Goal: Check status: Check status

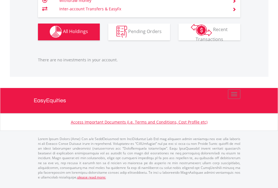
scroll to position [54, 88]
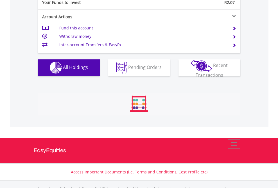
scroll to position [556, 0]
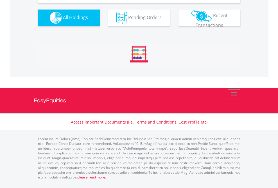
scroll to position [556, 0]
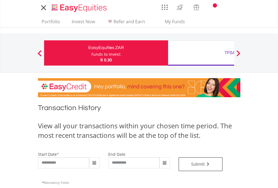
type input "**********"
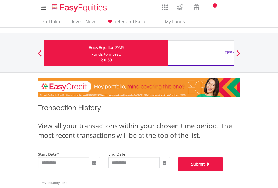
click at [223, 172] on button "Submit" at bounding box center [200, 165] width 44 height 14
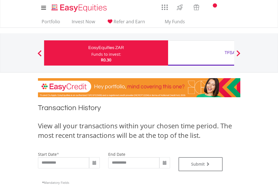
click at [201, 53] on div "TFSA" at bounding box center [229, 53] width 117 height 8
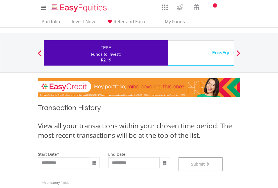
scroll to position [228, 0]
click at [201, 53] on div "EasyEquities USD" at bounding box center [229, 53] width 117 height 8
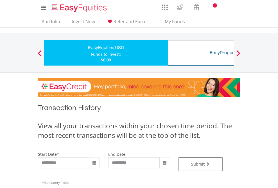
type input "**********"
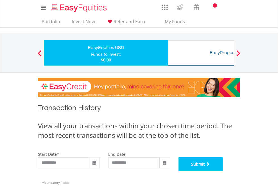
click at [223, 172] on button "Submit" at bounding box center [200, 165] width 44 height 14
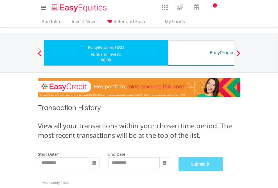
scroll to position [228, 0]
